Goal: Transaction & Acquisition: Download file/media

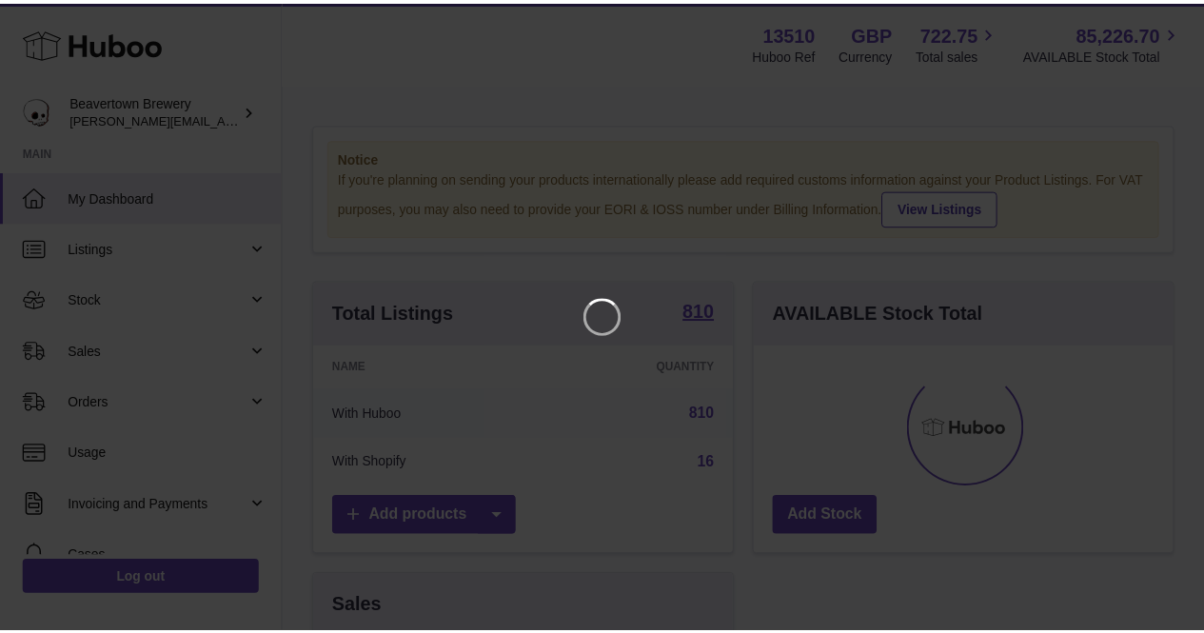
scroll to position [297, 425]
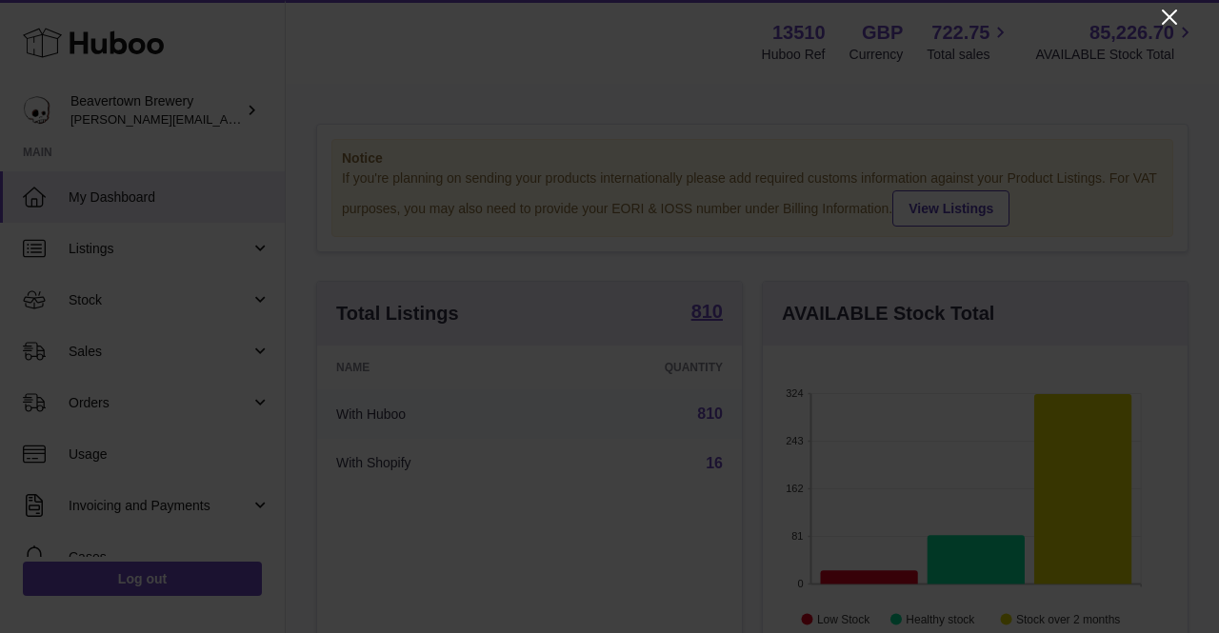
click at [1173, 15] on icon "Close" at bounding box center [1169, 17] width 23 height 23
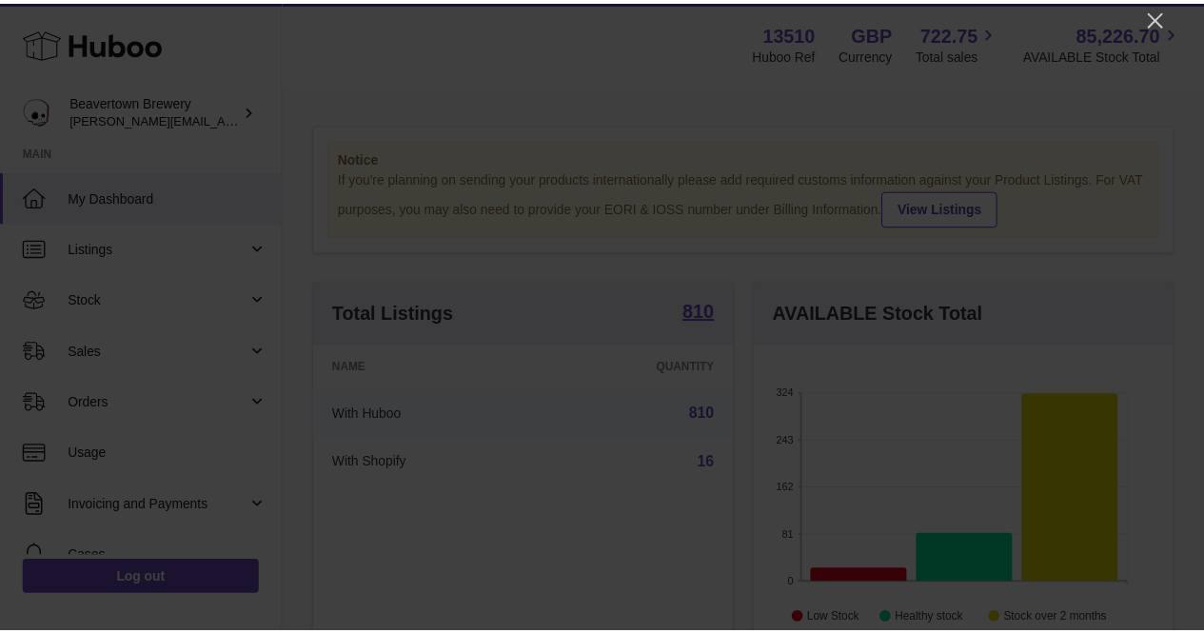
scroll to position [951671, 951549]
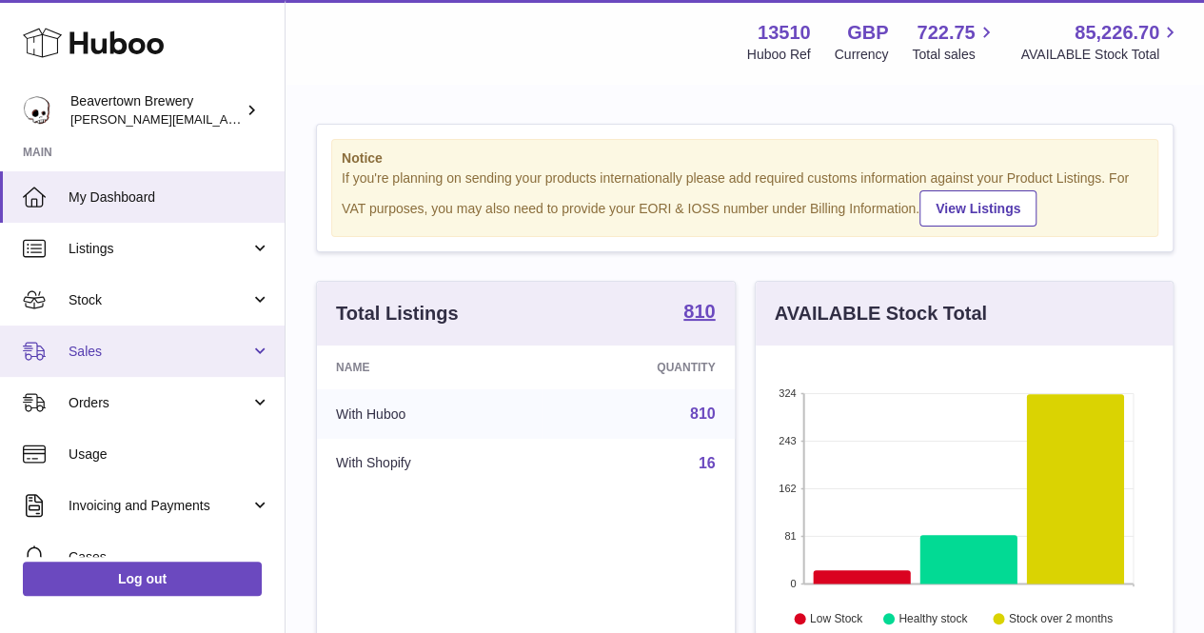
click at [154, 359] on span "Sales" at bounding box center [160, 352] width 182 height 18
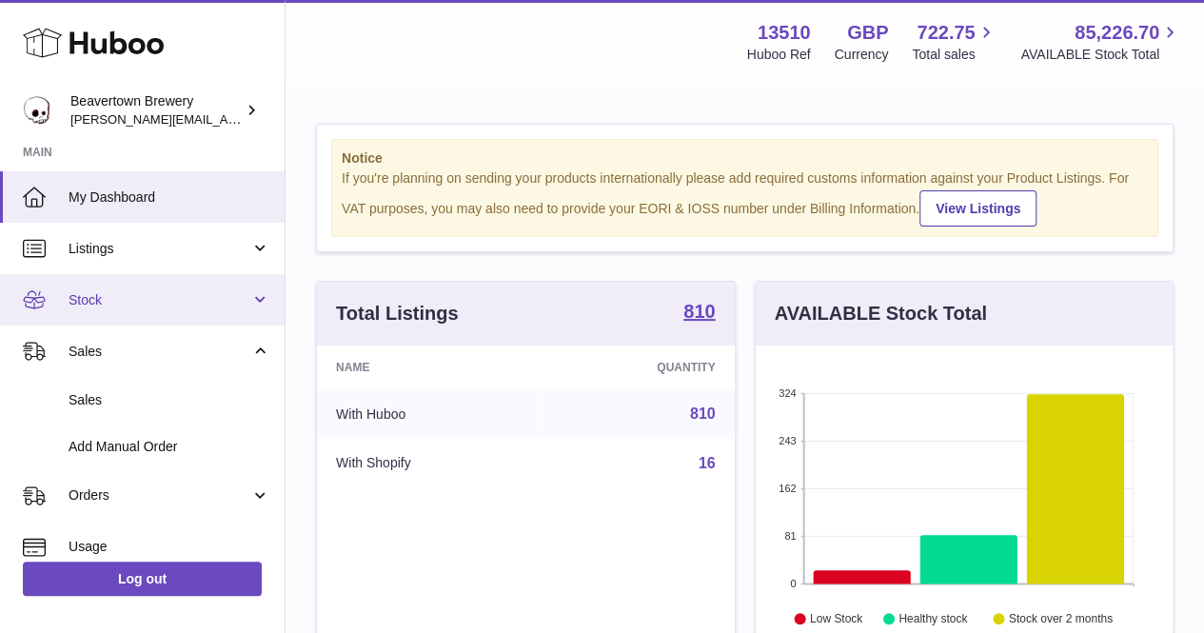
click at [145, 304] on span "Stock" at bounding box center [160, 300] width 182 height 18
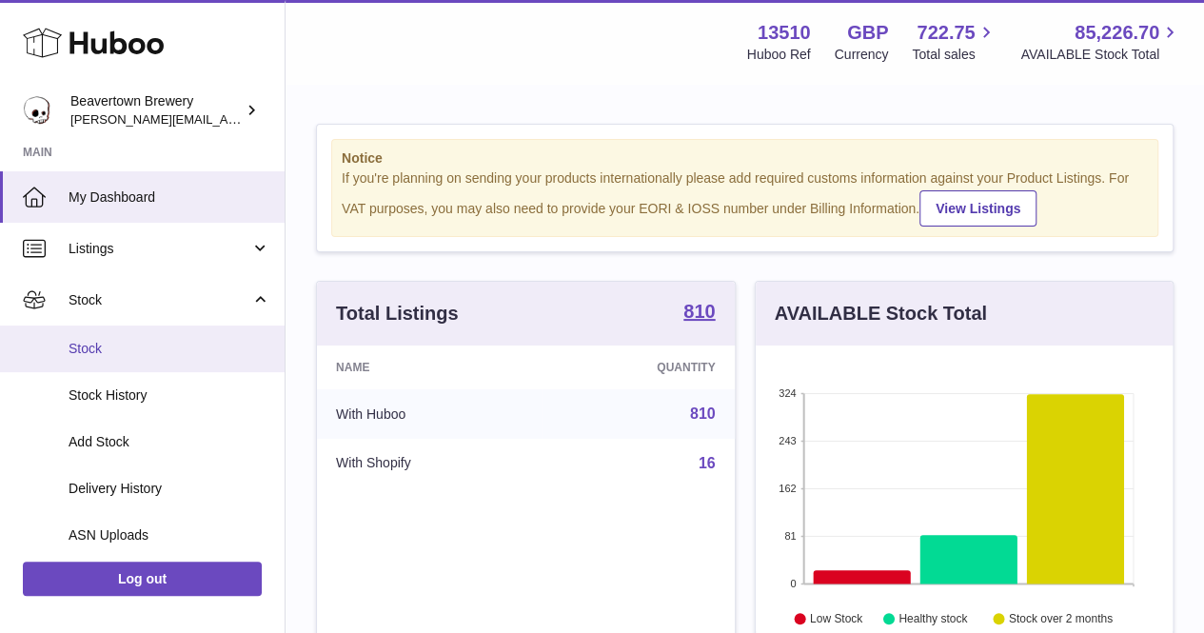
click at [137, 342] on span "Stock" at bounding box center [170, 349] width 202 height 18
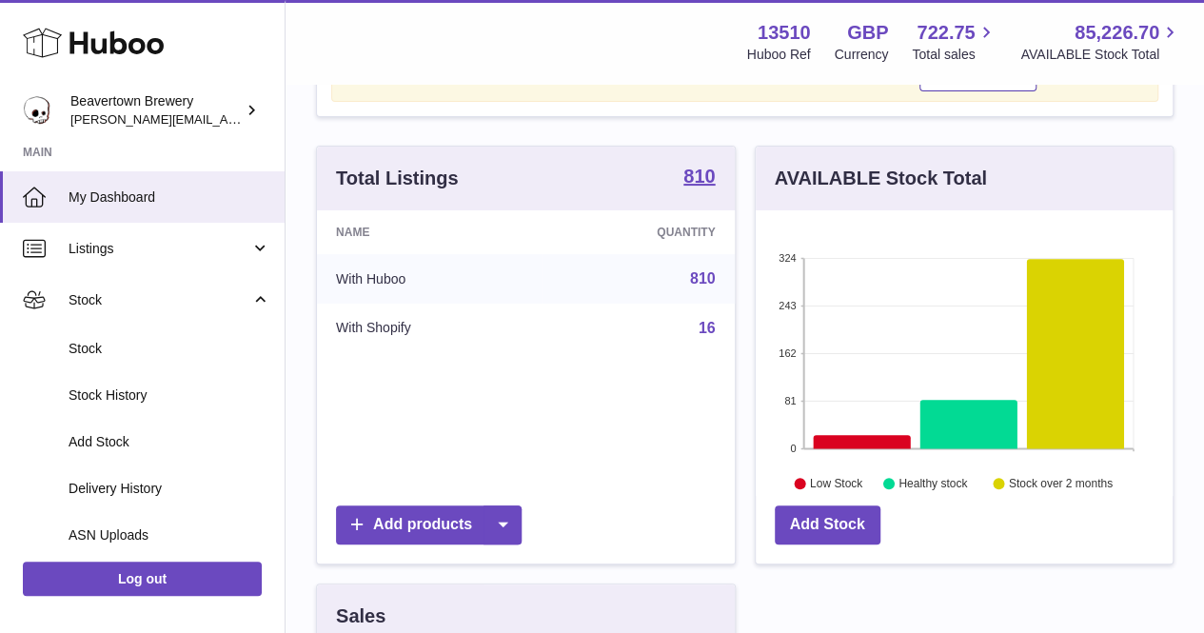
scroll to position [243, 0]
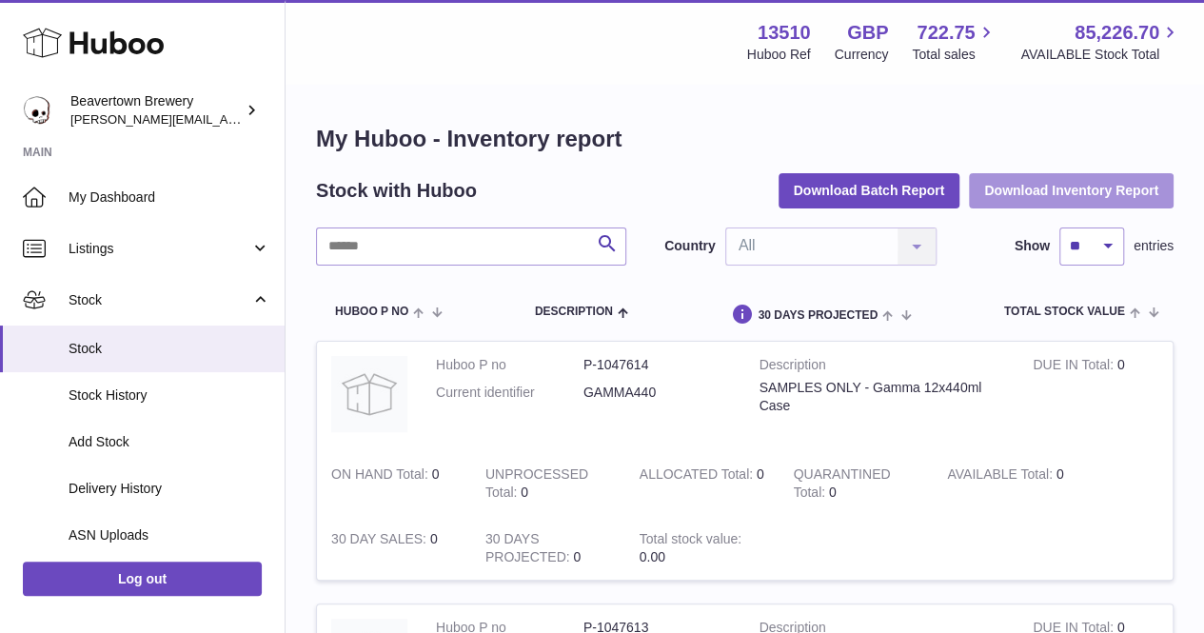
click at [1043, 190] on button "Download Inventory Report" at bounding box center [1071, 190] width 205 height 34
